Goal: Transaction & Acquisition: Purchase product/service

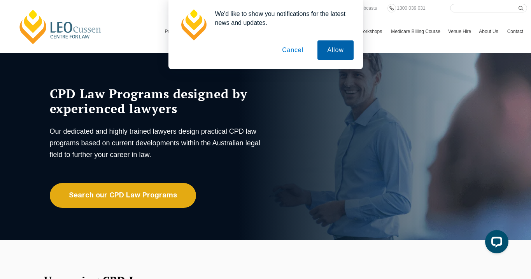
click at [337, 50] on button "Allow" at bounding box center [335, 49] width 36 height 19
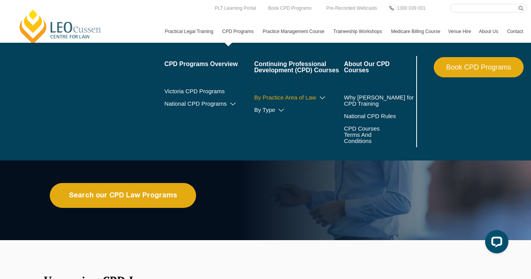
click at [288, 96] on link "By Practice Area of Law" at bounding box center [299, 97] width 90 height 6
click at [318, 97] on icon at bounding box center [322, 97] width 8 height 5
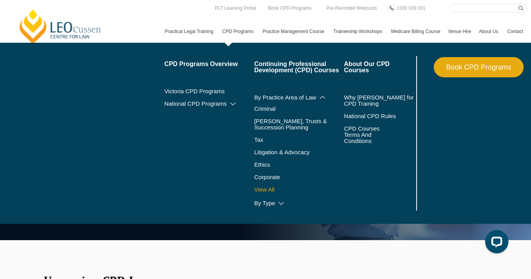
click at [261, 190] on link "View All" at bounding box center [299, 190] width 90 height 6
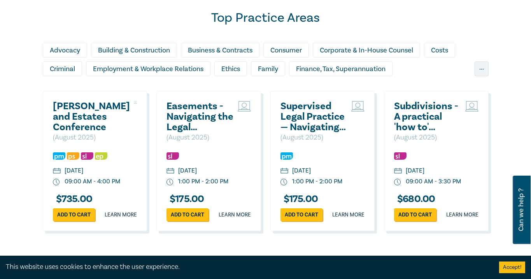
scroll to position [656, 0]
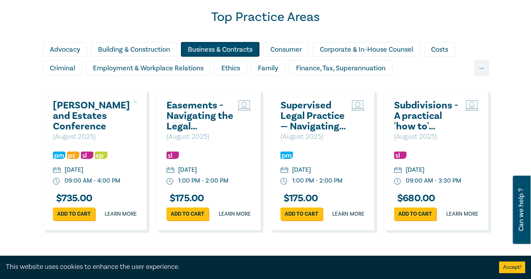
click at [219, 49] on div "Business & Contracts" at bounding box center [220, 49] width 79 height 15
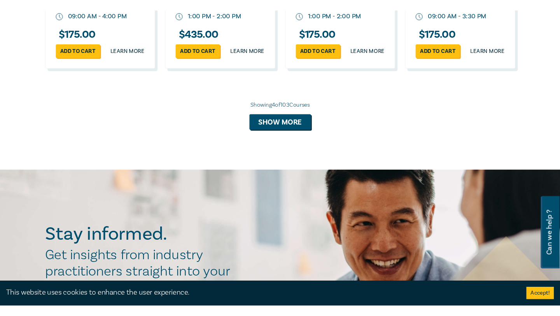
scroll to position [822, 0]
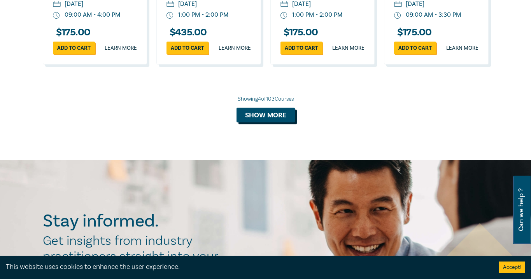
click at [265, 122] on button "Show more" at bounding box center [265, 115] width 58 height 15
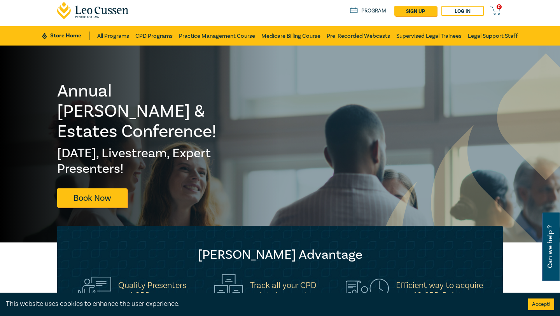
scroll to position [0, 0]
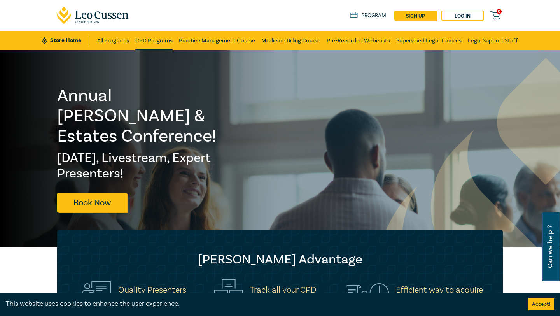
click at [161, 42] on link "CPD Programs" at bounding box center [153, 40] width 37 height 19
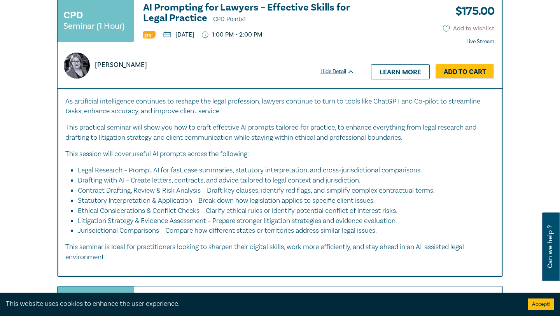
scroll to position [3675, 0]
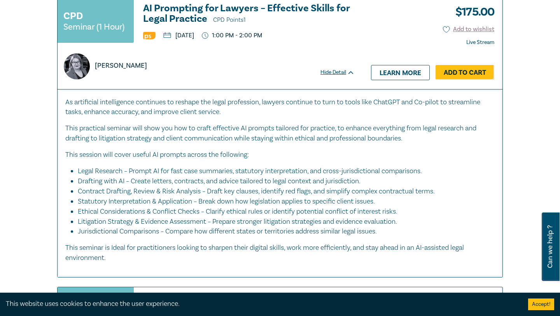
click at [211, 10] on h3 "AI Prompting for Lawyers – Effective Skills for Legal Practice CPD Points 1" at bounding box center [248, 14] width 211 height 22
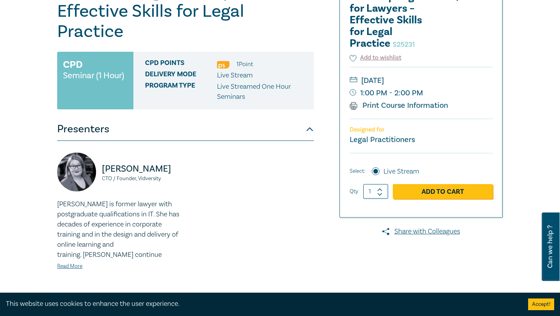
scroll to position [107, 0]
click at [73, 262] on link "Read More" at bounding box center [69, 265] width 25 height 7
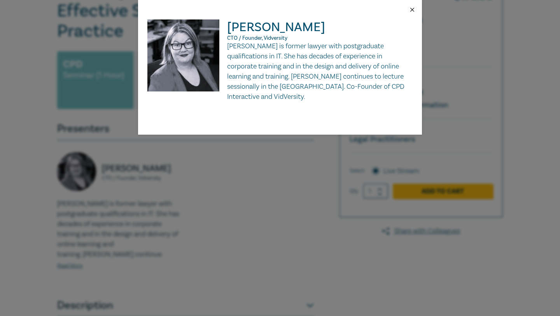
click at [412, 10] on button "Close" at bounding box center [412, 9] width 7 height 7
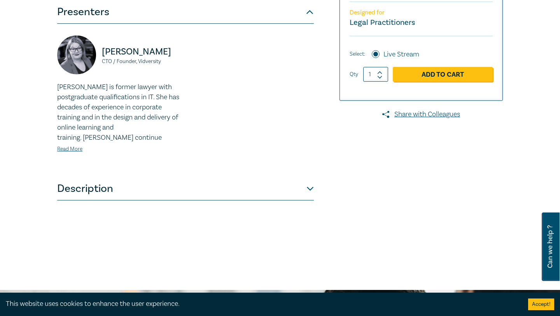
scroll to position [224, 0]
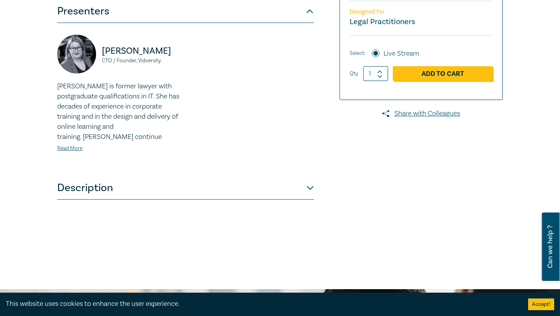
click at [274, 176] on button "Description" at bounding box center [185, 187] width 257 height 23
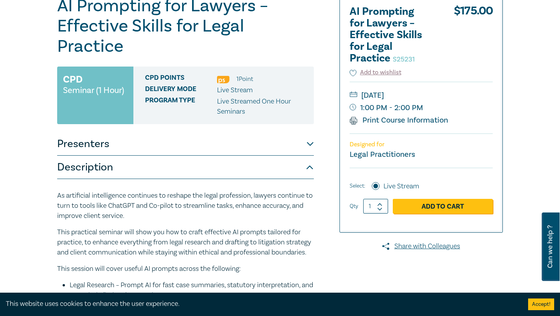
scroll to position [91, 0]
click at [356, 74] on icon at bounding box center [352, 73] width 7 height 7
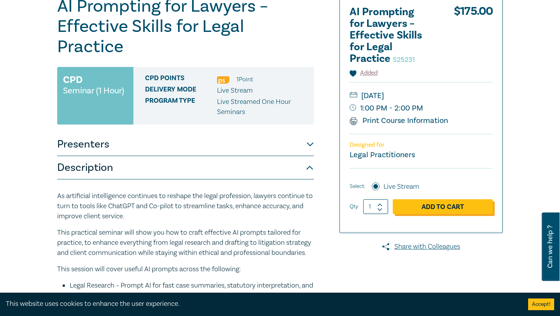
click at [444, 213] on link "Add to Cart" at bounding box center [443, 206] width 100 height 15
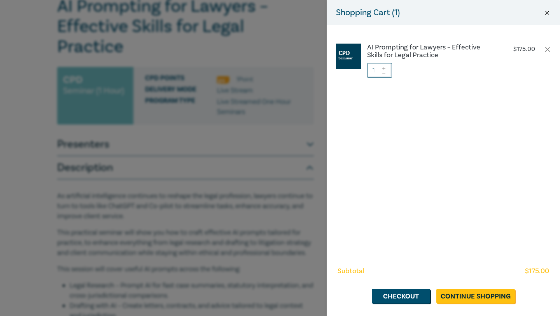
click at [530, 12] on button "Close" at bounding box center [546, 12] width 7 height 7
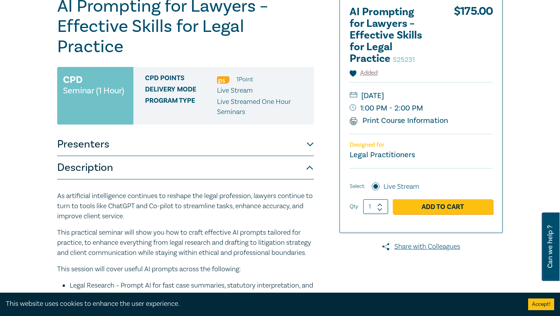
scroll to position [0, 0]
